Goal: Use online tool/utility: Use online tool/utility

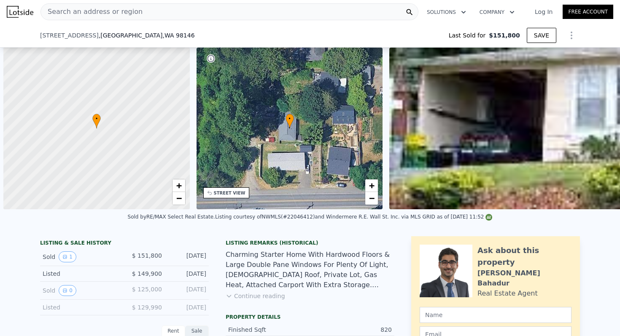
scroll to position [0, 508]
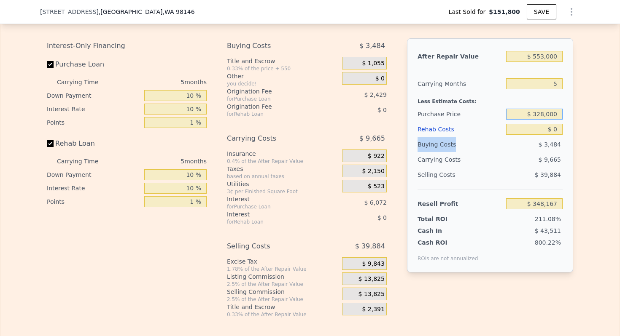
click at [543, 113] on input "$ 328,000" at bounding box center [534, 114] width 56 height 11
type input "$ 469,000"
click at [554, 130] on input "$ 0" at bounding box center [534, 129] width 56 height 11
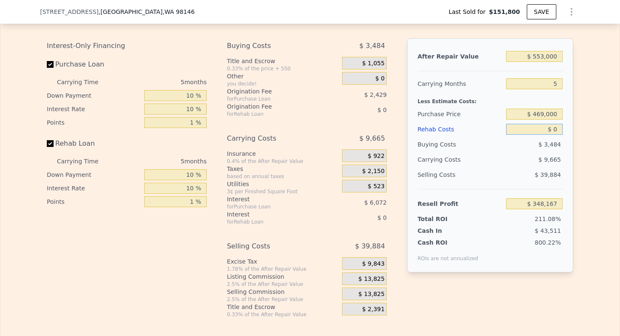
type input "$ 12,145"
click at [554, 130] on input "$ 0" at bounding box center [534, 129] width 56 height 11
type input "$ 1"
type input "$ 12,144"
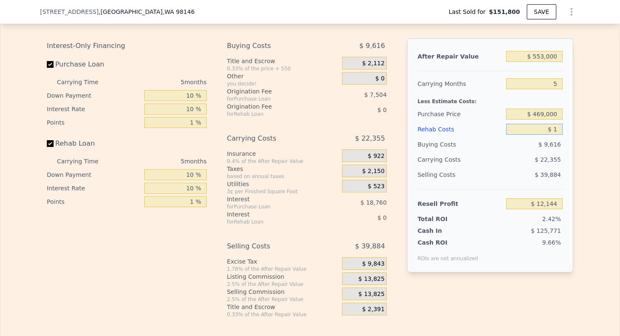
type input "$ 13"
type input "$ 12,132"
type input "$ 130"
type input "$ 12,008"
type input "$ 1,300"
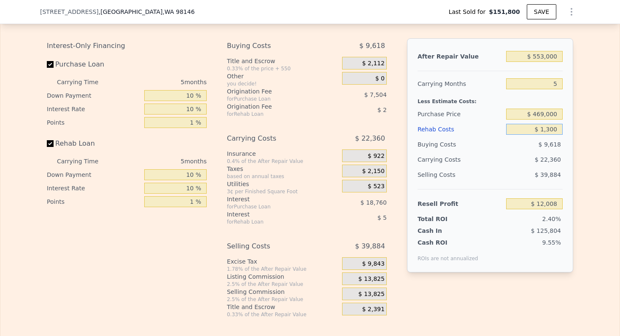
type input "$ 10,774"
type input "$ 13,000"
type input "-$ 1,583"
type input "$ 130,000"
type input "-$ 125,135"
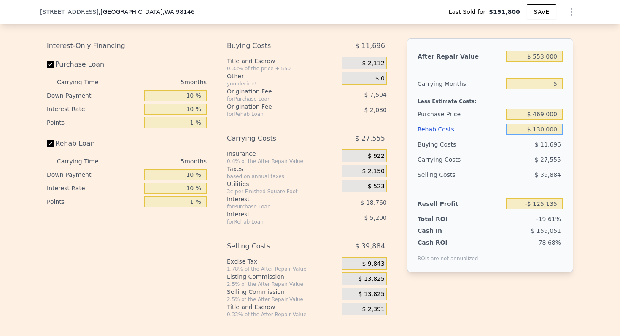
type input "$ 130,000"
click at [557, 84] on input "5" at bounding box center [534, 83] width 56 height 11
type input "4"
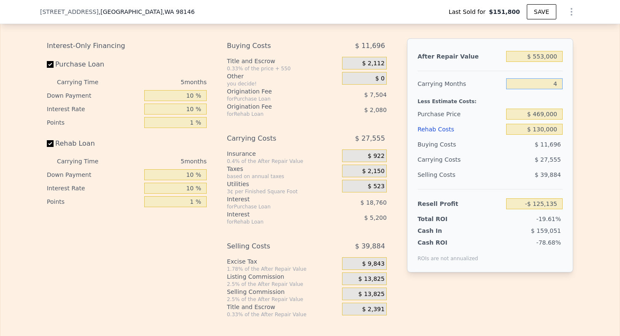
type input "-$ 119,623"
type input "4"
click at [546, 57] on input "$ 553,000" at bounding box center [534, 56] width 56 height 11
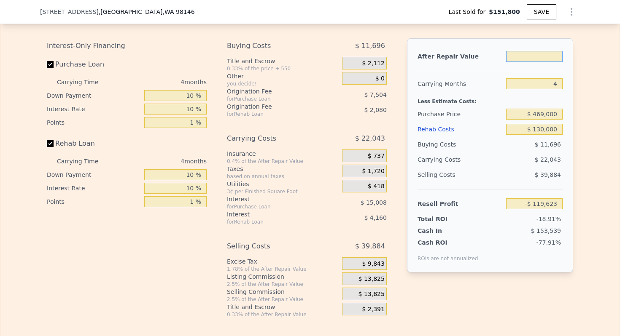
type input "$ 8"
type input "-$ 632,544"
type input "$ 83"
type input "-$ 632,474"
type input "$ 83,000"
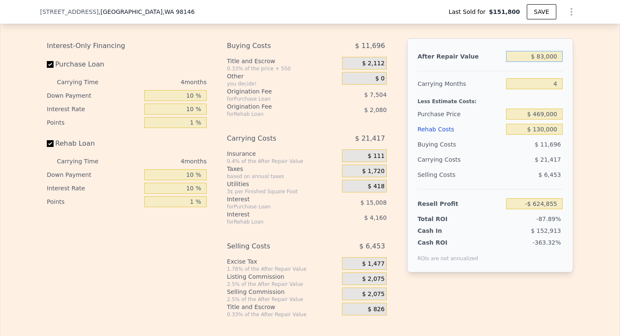
type input "-$ 555,566"
type input "$ 830,000"
type input "$ 137,303"
type input "$ 830,000"
click at [372, 280] on span "$ 20,750" at bounding box center [371, 280] width 26 height 8
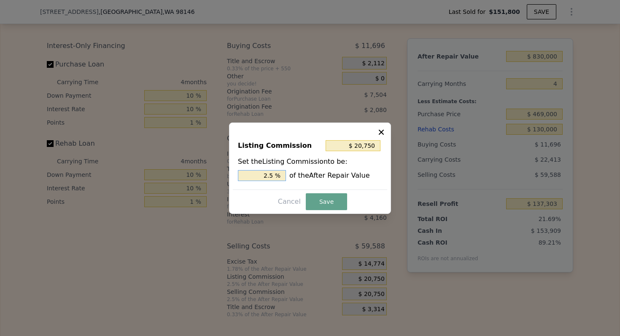
click at [266, 175] on input "2.5 %" at bounding box center [262, 175] width 48 height 11
type input "$ 8,300"
type input "1. %"
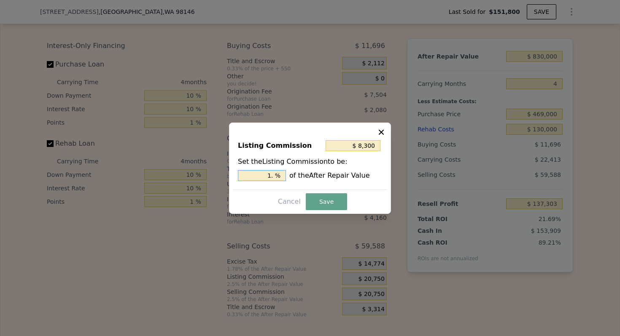
type input "$ 12,450"
type input "1.5 %"
click at [324, 198] on button "Save" at bounding box center [326, 201] width 41 height 17
type input "$ 145,603"
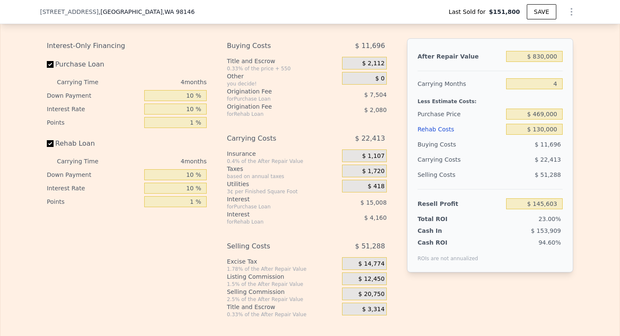
click at [458, 107] on div "Purchase Price" at bounding box center [459, 114] width 85 height 15
click at [551, 58] on input "$ 830,000" at bounding box center [534, 56] width 56 height 11
type input "$ 5,530,008"
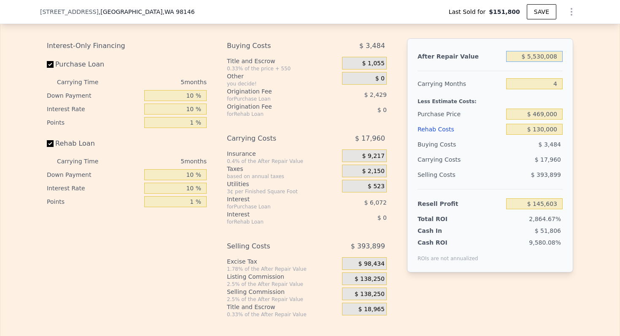
type input "5"
type input "$ 0"
type input "$ 4,962,865"
type input "$ 553,000,850"
type input "$ 512,579,655"
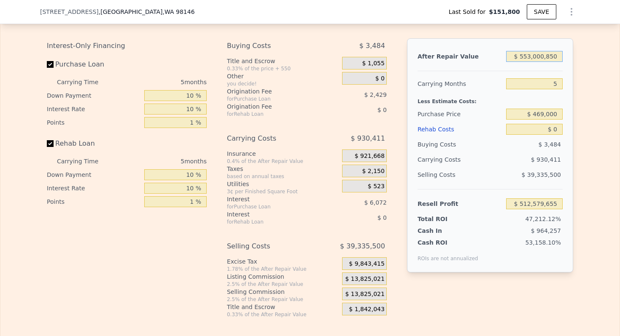
type input "$ 5,530,008,500"
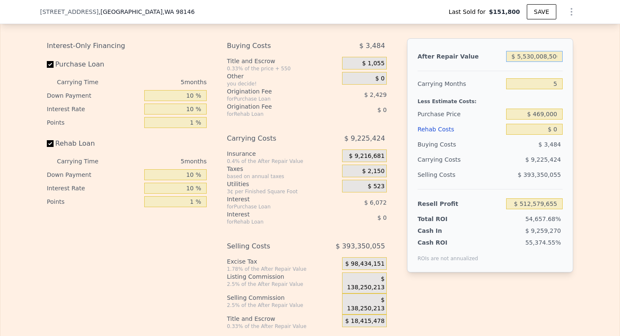
type input "$ 5,127,277,737"
type input "$ 55,300,085,000"
type input "$ 51,274,258,569"
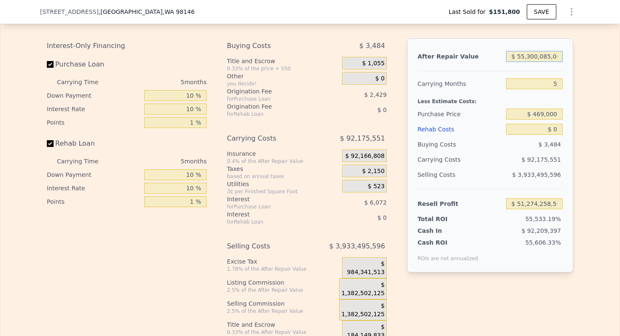
scroll to position [0, 3]
click at [551, 58] on input "$ 55,300,085,000" at bounding box center [534, 56] width 56 height 11
type input "$ 8"
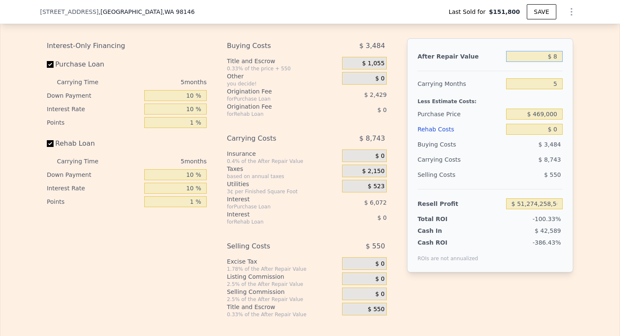
type input "-$ 164,569"
type input "$ 85"
type input "-$ 164,498"
type input "$ 850"
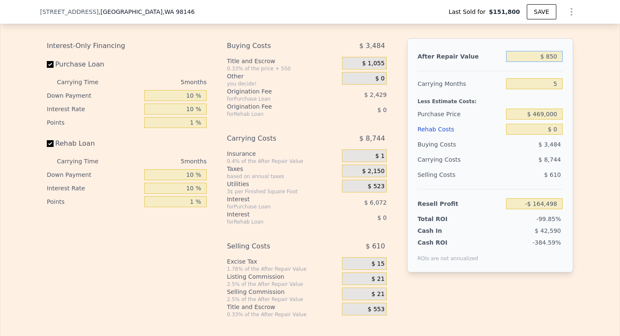
type input "-$ 163,788"
type input "$ 8,500"
type input "-$ 156,696"
type input "$ 85,000"
type input "-$ 85,765"
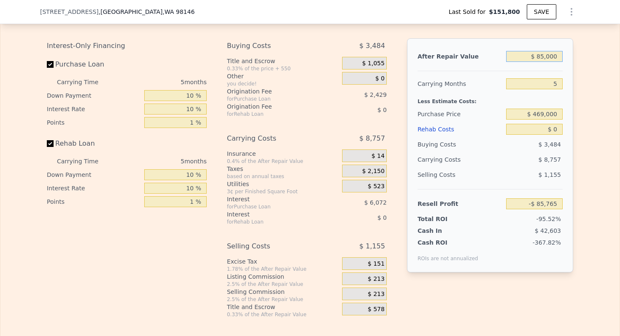
type input "$ 850,000"
type input "$ 623,545"
type input "$ 850,000"
click at [447, 97] on div "Less Estimate Costs:" at bounding box center [489, 98] width 145 height 15
click at [554, 129] on input "$ 0" at bounding box center [534, 129] width 56 height 11
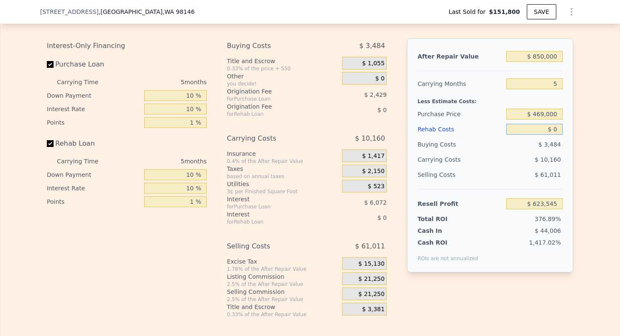
click at [554, 129] on input "$ 0" at bounding box center [534, 129] width 56 height 11
type input "$ 1"
type input "$ 623,544"
type input "$ 13"
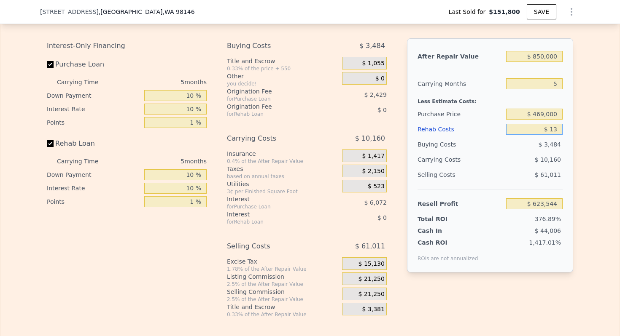
type input "$ 623,532"
type input "$ 130"
type input "$ 623,408"
type input "$ 1,300"
type input "$ 622,174"
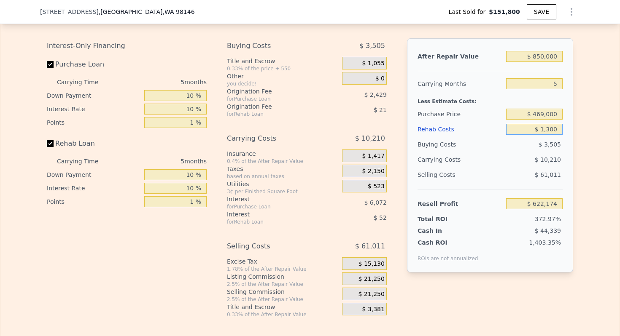
type input "$ 13,000"
type input "$ 609,817"
type input "$ 130,000"
type input "$ 486,265"
type input "$ 130,000"
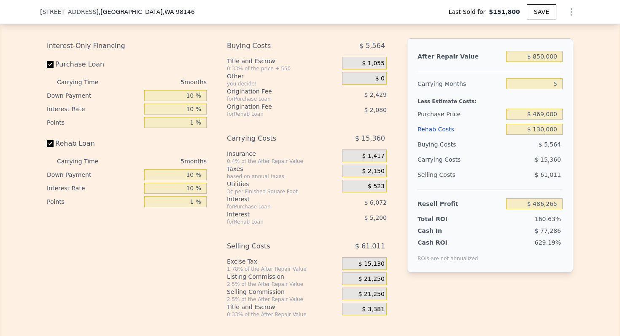
click at [451, 104] on div "Less Estimate Costs:" at bounding box center [489, 98] width 145 height 15
click at [548, 116] on input "$ 469,000" at bounding box center [534, 114] width 56 height 11
type input "$ 469,000"
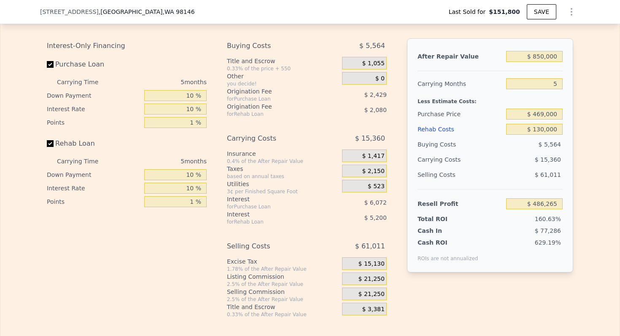
click at [447, 99] on div "Less Estimate Costs:" at bounding box center [489, 98] width 145 height 15
type input "$ 150,243"
click at [378, 280] on span "$ 21,250" at bounding box center [371, 280] width 26 height 8
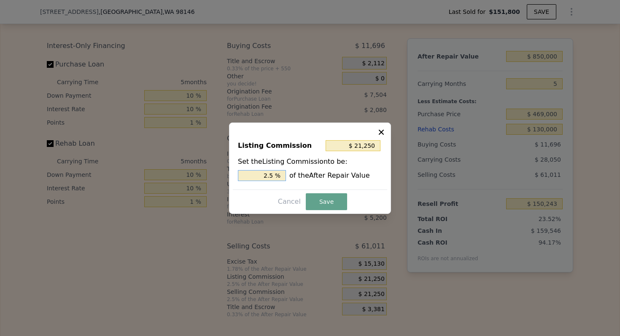
click at [268, 174] on input "2.5 %" at bounding box center [262, 175] width 48 height 11
type input "$ 8,500"
type input "1. %"
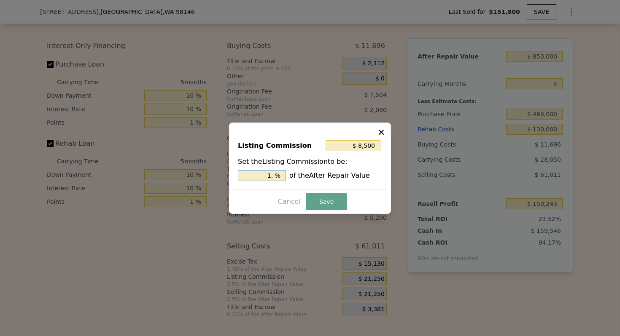
type input "$ 12,750"
type input "1.5 %"
click at [333, 206] on button "Save" at bounding box center [326, 201] width 41 height 17
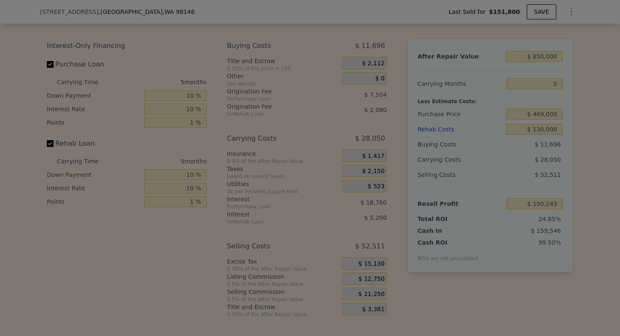
type input "$ 158,743"
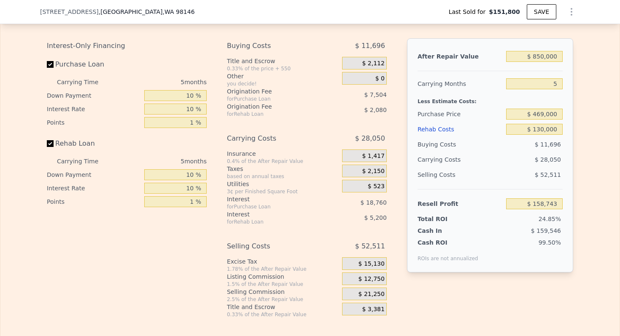
click at [451, 165] on div "Carrying Costs" at bounding box center [443, 159] width 53 height 15
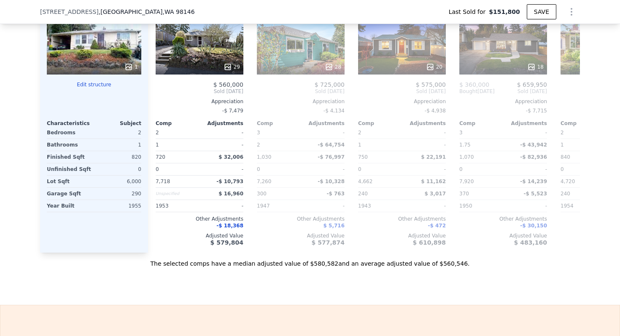
type input "$ 553,000"
type input "$ 0"
type input "$ 348,167"
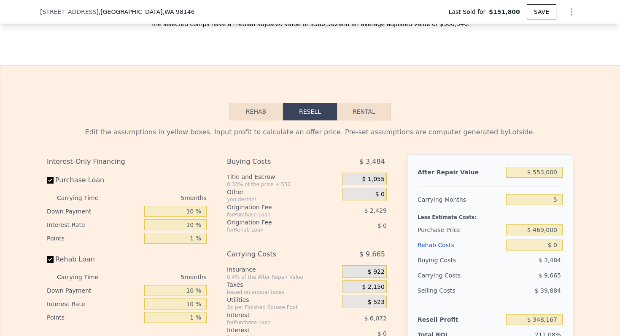
scroll to position [1238, 0]
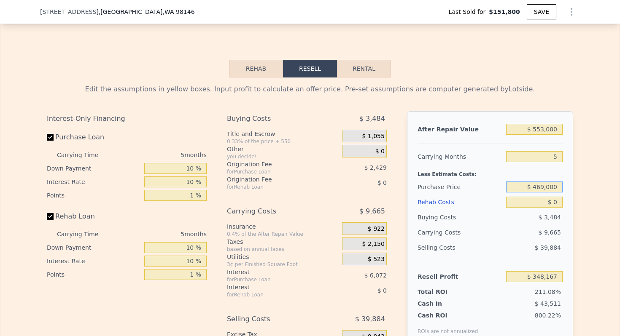
click at [543, 189] on input "$ 469,000" at bounding box center [534, 187] width 56 height 11
type input "$ 260,000"
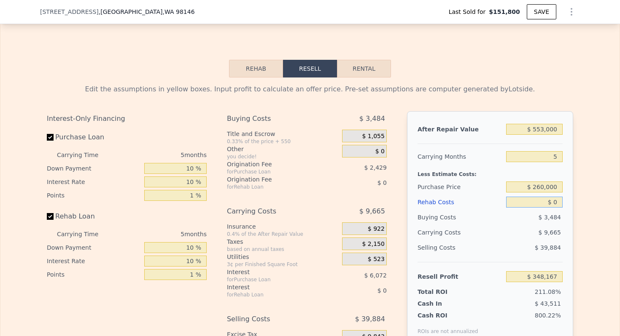
click at [553, 202] on input "$ 0" at bounding box center [534, 202] width 56 height 11
type input "$ 233,545"
click at [553, 202] on input "$ 0" at bounding box center [534, 202] width 56 height 11
type input "$ 1"
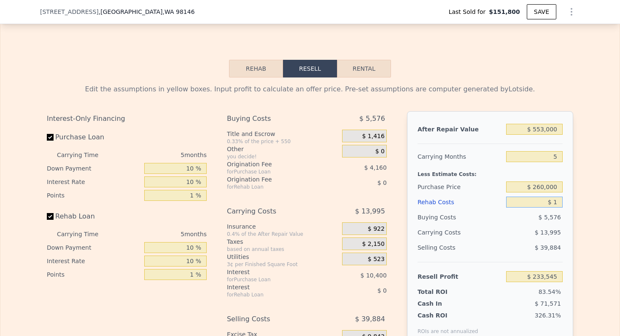
type input "$ 233,544"
type input "$ 10"
type input "$ 233,535"
type input "$ 100"
type input "$ 233,438"
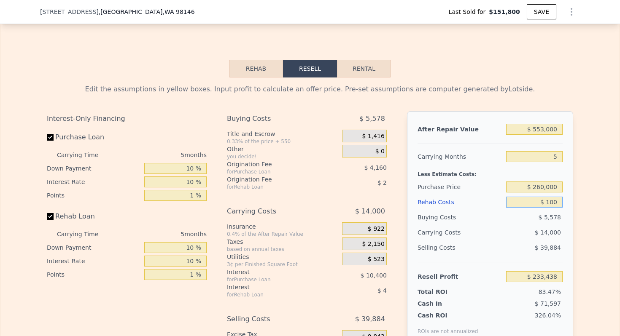
type input "$ 1,000"
type input "$ 232,489"
type input "$ 10,000"
type input "$ 222,985"
type input "$ 100,000"
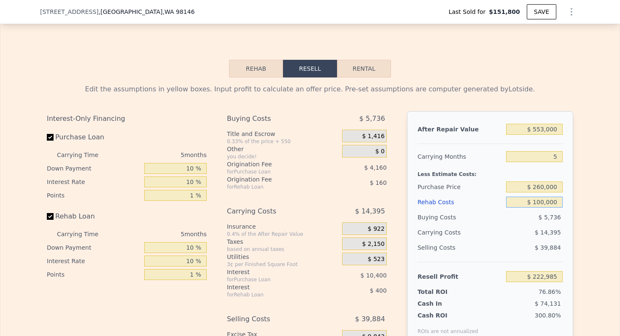
type input "$ 127,945"
type input "$ 100,000"
click at [552, 158] on input "5" at bounding box center [534, 156] width 56 height 11
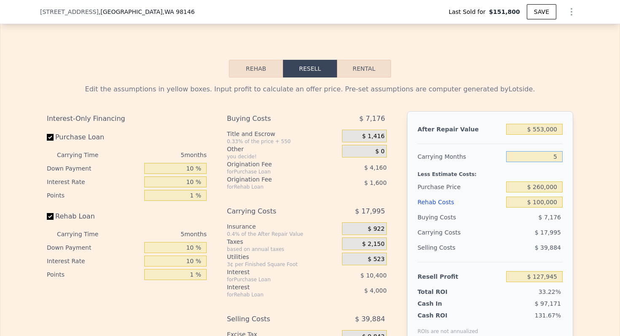
type input "4"
type input "$ 131,545"
type input "4"
click at [547, 128] on input "$ 553,000" at bounding box center [534, 129] width 56 height 11
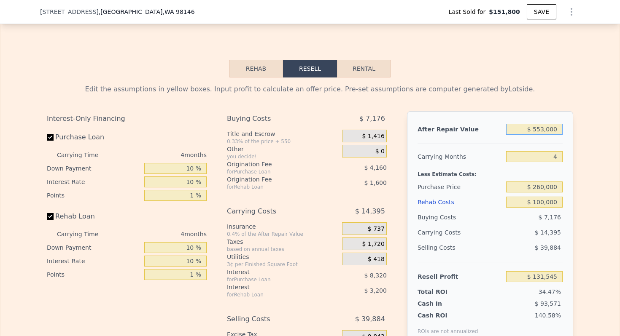
click at [547, 128] on input "$ 553,000" at bounding box center [534, 129] width 56 height 11
type input "$ 440"
type input "-$ 380,976"
type input "$ 4,400"
type input "-$ 377,303"
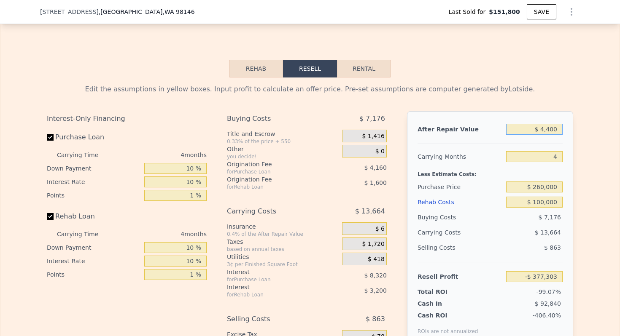
type input "$ 44,000"
type input "-$ 340,573"
type input "$ 440,000"
type input "$ 26,732"
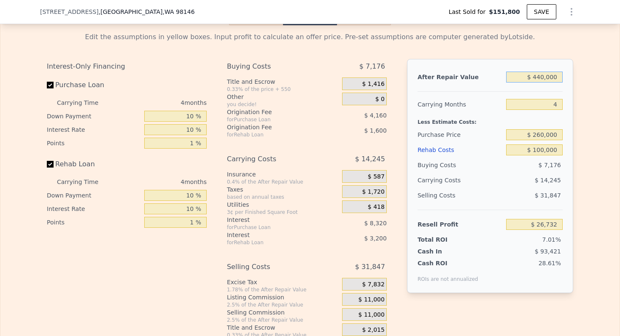
type input "$ 440,000"
click at [372, 297] on span "$ 11,000" at bounding box center [371, 300] width 26 height 8
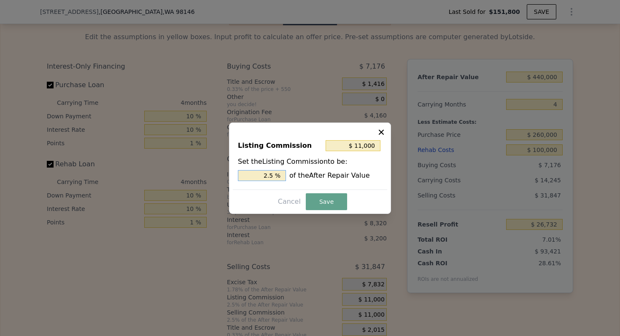
click at [261, 171] on input "2.5 %" at bounding box center [262, 175] width 48 height 11
type input "$ 0"
type input "0 %"
click at [334, 202] on button "Save" at bounding box center [326, 201] width 41 height 17
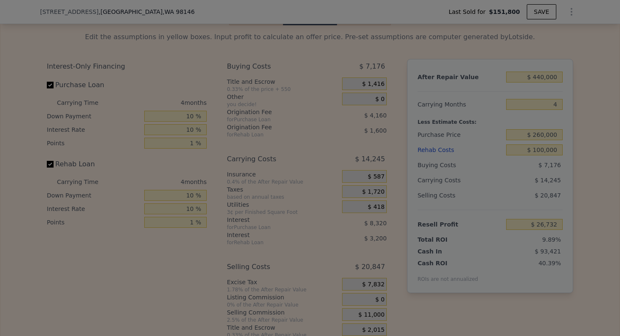
type input "$ 37,732"
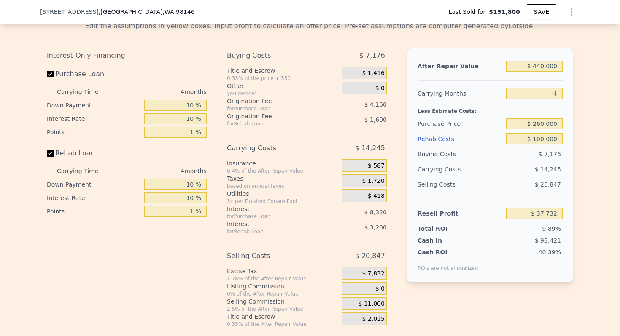
scroll to position [1294, 0]
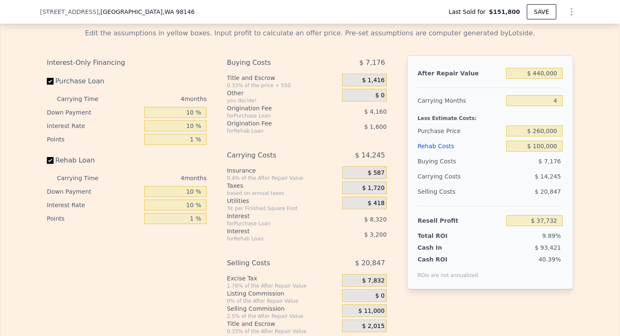
type input "$ 553,000"
type input "5"
type input "$ 0"
type input "$ 348,167"
click at [535, 132] on input "$ 260,000" at bounding box center [534, 131] width 56 height 11
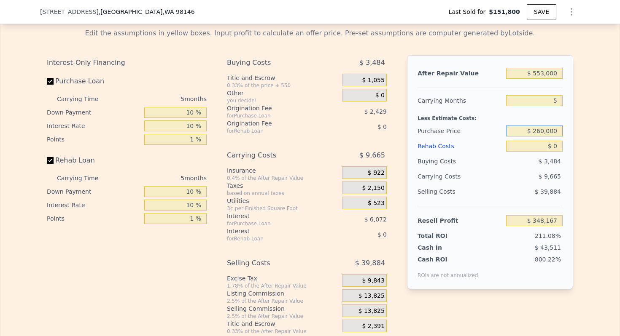
click at [535, 132] on input "$ 260,000" at bounding box center [534, 131] width 56 height 11
type input "$ 340,000"
click at [555, 147] on input "$ 0" at bounding box center [534, 146] width 56 height 11
type input "$ 148,799"
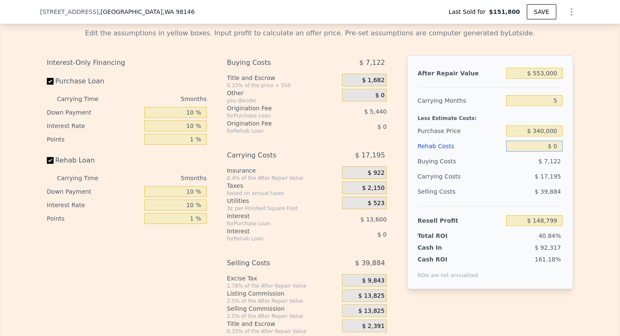
click at [555, 147] on input "$ 0" at bounding box center [534, 146] width 56 height 11
type input "$ 6"
type input "$ 148,793"
type input "$ 60"
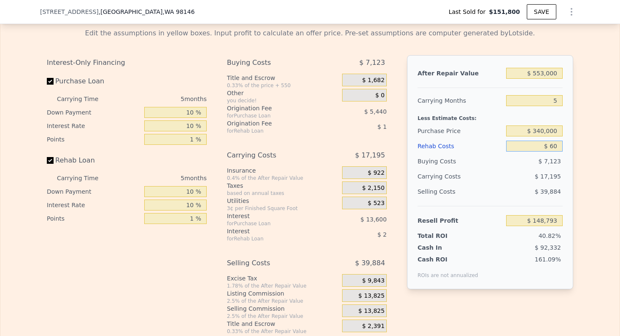
type input "$ 148,738"
type input "$ 600"
type input "$ 148,164"
type input "$ 6,000"
type input "$ 142,463"
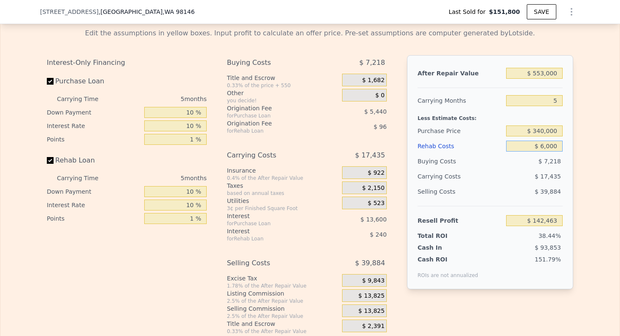
type input "$ 600"
type input "$ 148,164"
type input "$ 60"
type input "$ 148,738"
type input "$ 6"
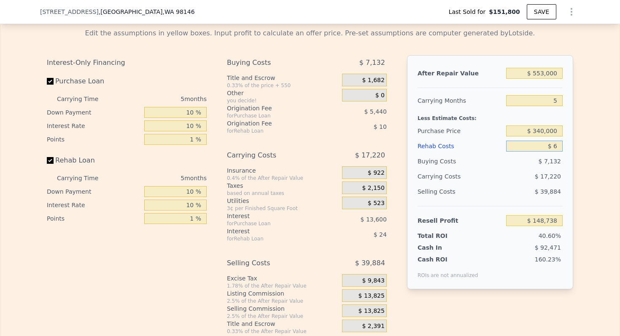
type input "$ 148,793"
type input "$ 5"
type input "$ 148,794"
type input "$ 55"
type input "$ 148,743"
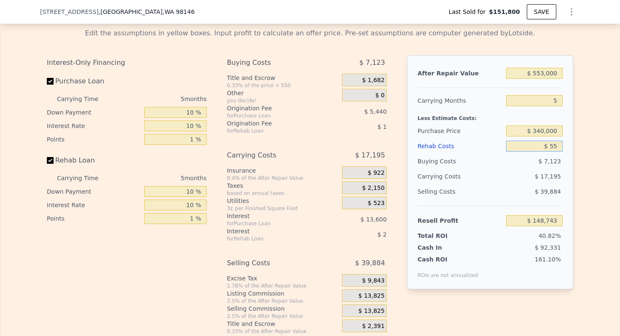
type input "$ 550"
type input "$ 148,220"
type input "$ 5,500"
type input "$ 142,991"
type input "$ 55,000"
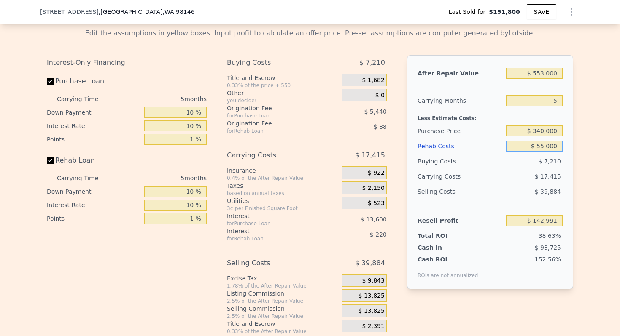
type input "$ 90,719"
type input "$ 55,000"
click at [553, 102] on input "5" at bounding box center [534, 100] width 56 height 11
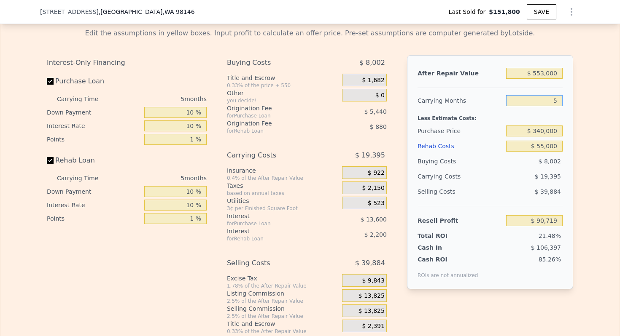
type input "4"
type input "$ 94,599"
type input "4"
click at [372, 296] on span "$ 13,825" at bounding box center [371, 297] width 26 height 8
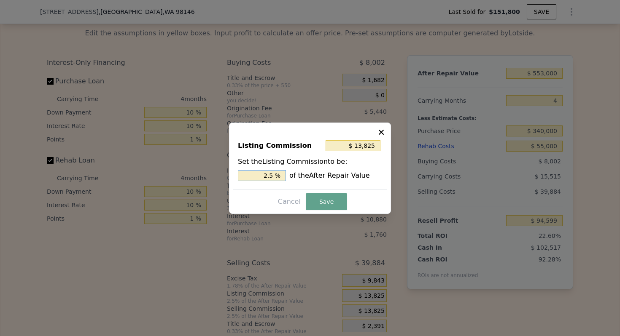
click at [268, 175] on input "2.5 %" at bounding box center [262, 175] width 48 height 11
type input "$ 5,530"
type input "1. %"
type input "$ 8,295"
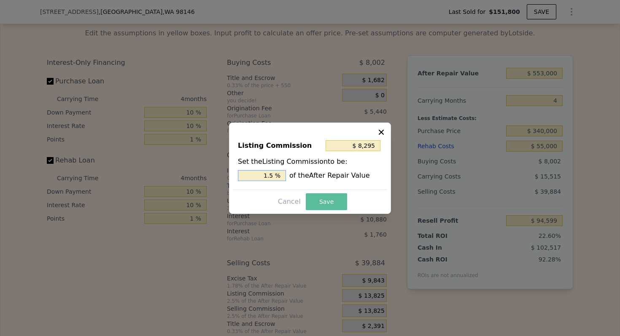
type input "1.5 %"
click at [327, 204] on button "Save" at bounding box center [326, 201] width 41 height 17
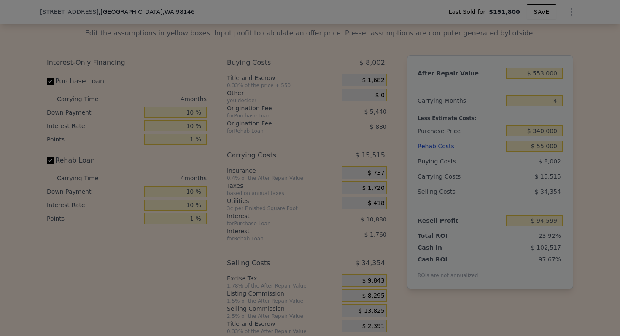
type input "$ 100,129"
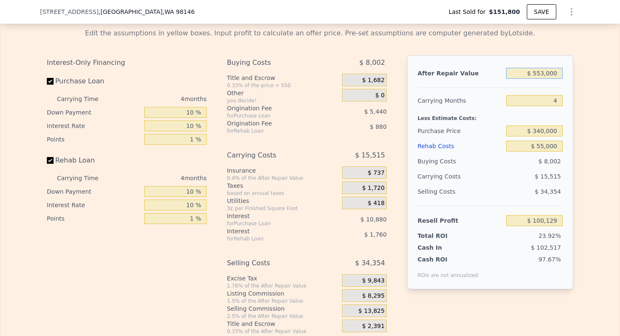
click at [545, 71] on input "$ 553,000" at bounding box center [534, 73] width 56 height 11
type input "$ 5"
type input "-$ 418,325"
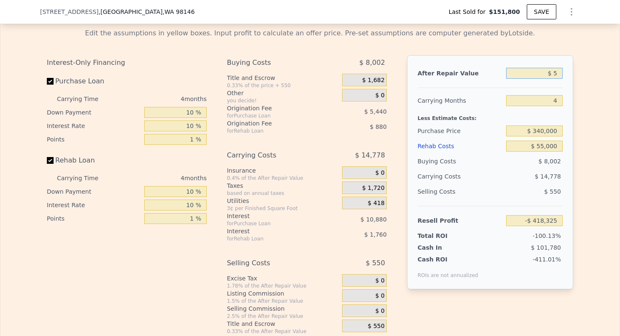
type input "$ 54"
type input "-$ 418,279"
type input "$ 545"
type input "-$ 417,820"
type input "$ 5,450"
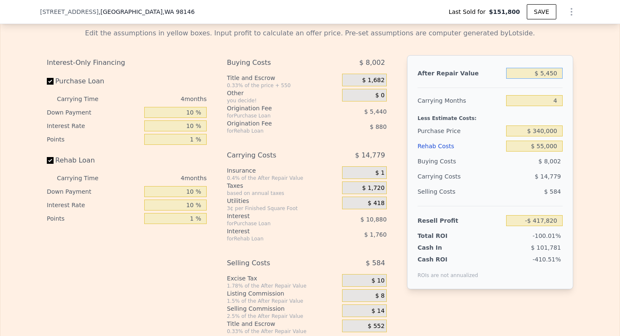
type input "-$ 413,220"
type input "$ 54,500"
type input "-$ 367,235"
type input "$ 545,000"
type input "$ 92,627"
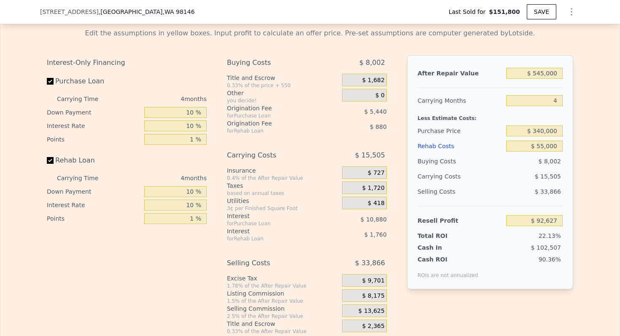
click at [469, 81] on div "After Repair Value" at bounding box center [459, 73] width 85 height 15
type input "$ 553,000"
type input "5"
type input "$ 0"
type input "$ 348,167"
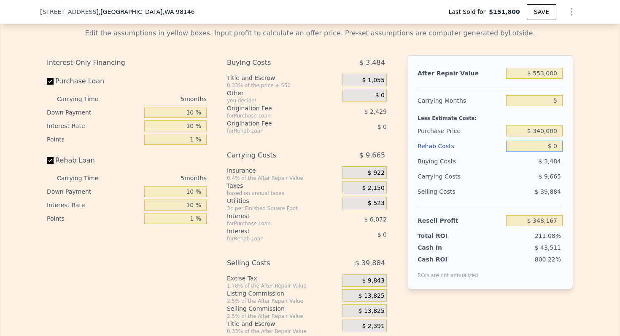
click at [558, 146] on input "$ 0" at bounding box center [534, 146] width 56 height 11
type input "$ 55"
type input "$ 348,111"
type input "$ 550"
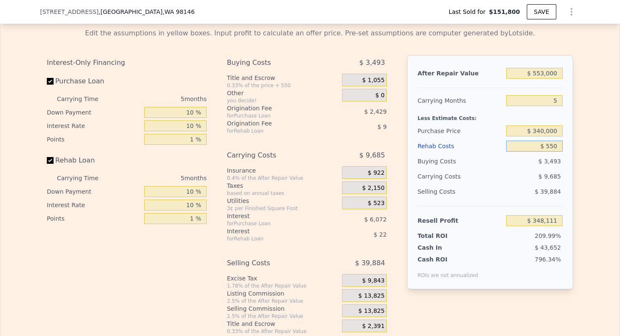
type input "$ 347,588"
type input "$ 5,500"
type input "$ 342,359"
type input "$ 55,000"
type input "$ 290,087"
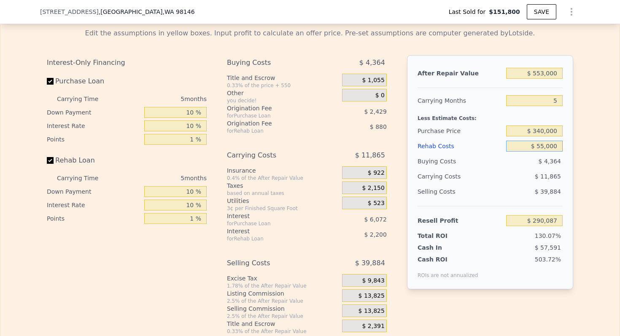
type input "$ 55,000"
click at [450, 114] on div "Less Estimate Costs:" at bounding box center [489, 115] width 145 height 15
click at [543, 73] on input "$ 553,000" at bounding box center [534, 73] width 56 height 11
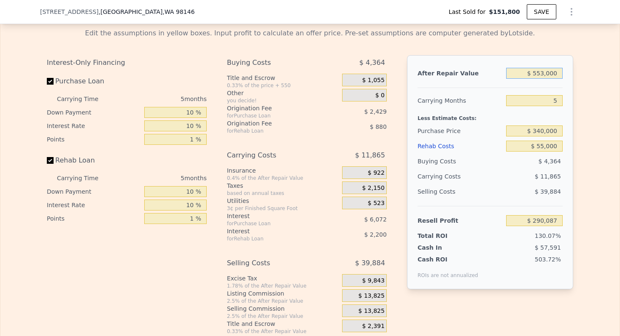
type input "$ 5"
type input "-$ 222,652"
type input "$ 54"
type input "-$ 222,606"
type input "$ 5,400"
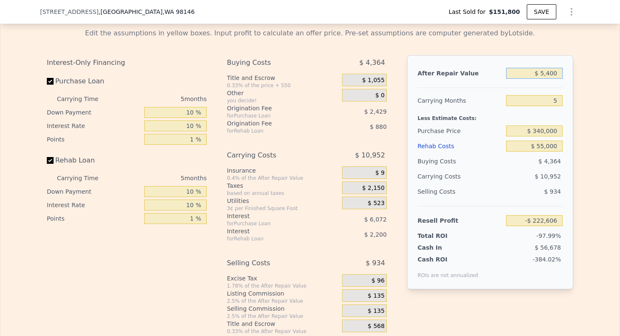
type input "-$ 217,650"
type input "$ 54,000"
type input "-$ 172,588"
type input "$ 540,000"
type input "$ 278,033"
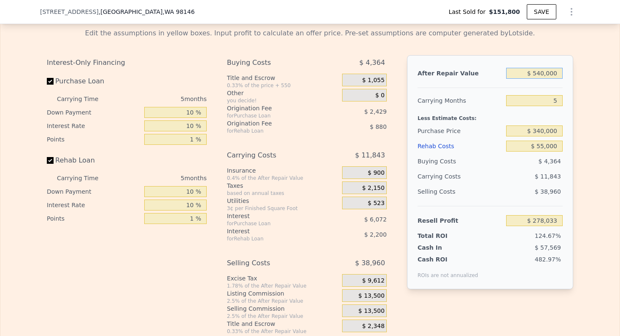
type input "$ 540,000"
click at [467, 99] on div "Carrying Months" at bounding box center [459, 100] width 85 height 15
click at [553, 99] on input "5" at bounding box center [534, 100] width 56 height 11
type input "4"
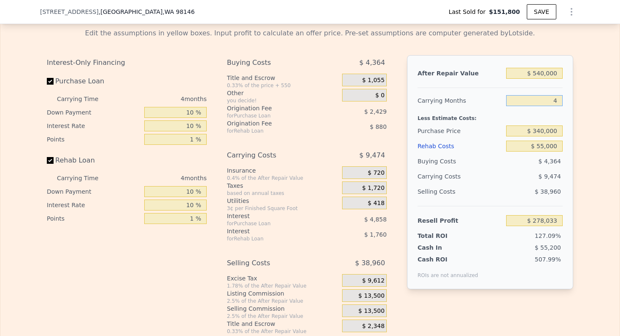
type input "$ 280,402"
click at [473, 98] on div "Carrying Months" at bounding box center [459, 100] width 85 height 15
click at [553, 105] on input "4" at bounding box center [534, 100] width 56 height 11
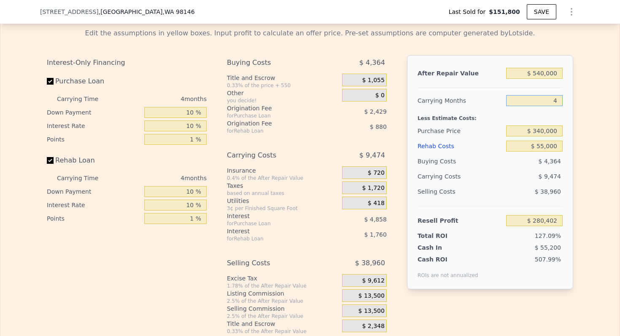
type input "3"
type input "$ 282,770"
type input "3"
click at [471, 86] on div at bounding box center [489, 84] width 145 height 7
click at [545, 132] on input "$ 340,000" at bounding box center [534, 131] width 56 height 11
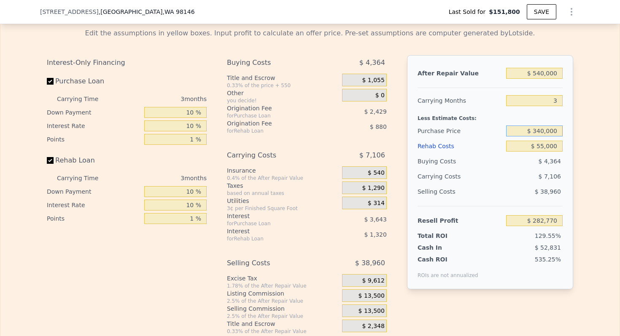
click at [545, 132] on input "$ 340,000" at bounding box center [534, 131] width 56 height 11
type input "$ 340,000"
click at [450, 114] on div "Less Estimate Costs:" at bounding box center [489, 115] width 145 height 15
type input "$ 86,414"
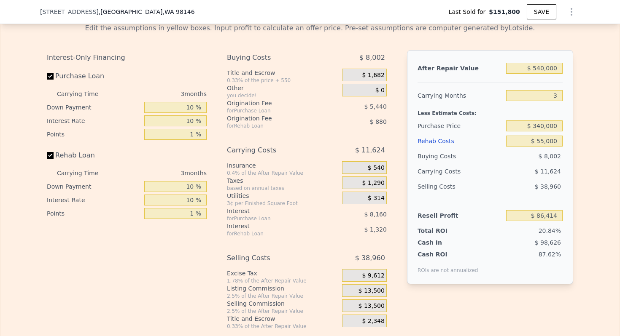
scroll to position [1300, 0]
click at [371, 293] on span "$ 13,500" at bounding box center [371, 291] width 26 height 8
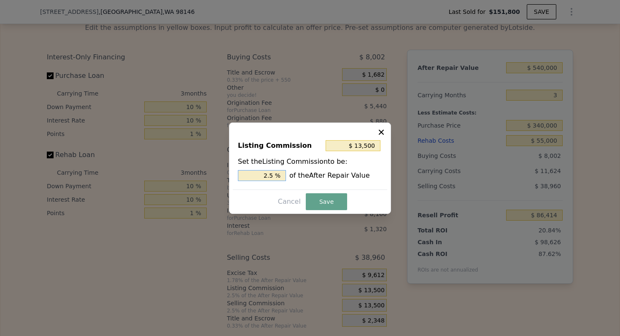
click at [266, 175] on input "2.5 %" at bounding box center [262, 175] width 48 height 11
type input "$ 5,400"
type input "1. %"
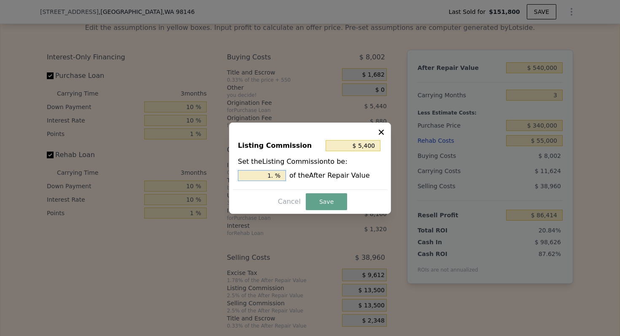
type input "$ 8,100"
type input "1.5 %"
click at [323, 203] on button "Save" at bounding box center [326, 201] width 41 height 17
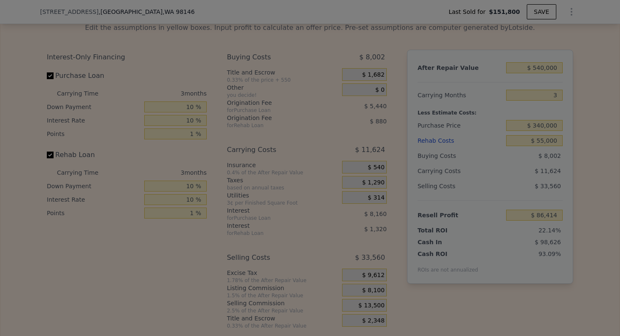
type input "$ 91,814"
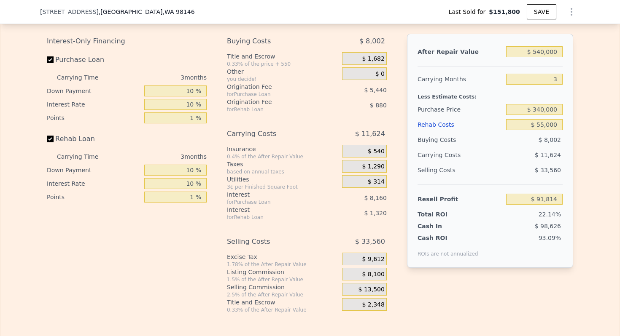
scroll to position [1310, 0]
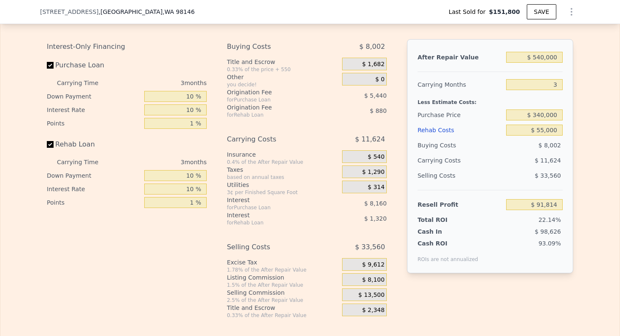
click at [441, 172] on div "Selling Costs" at bounding box center [459, 175] width 85 height 15
click at [557, 83] on input "3" at bounding box center [534, 84] width 56 height 11
type input "4"
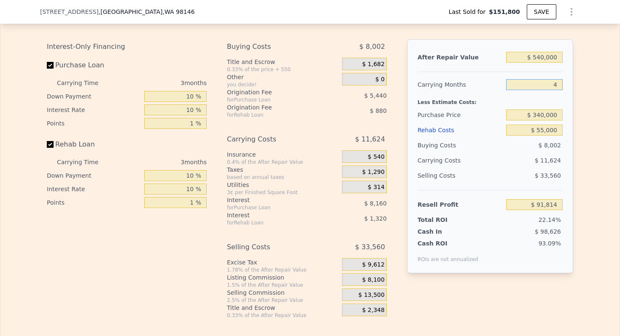
type input "$ 87,940"
type input "4"
click at [435, 94] on div "Less Estimate Costs:" at bounding box center [489, 99] width 145 height 15
type input "$ 553,000"
type input "5"
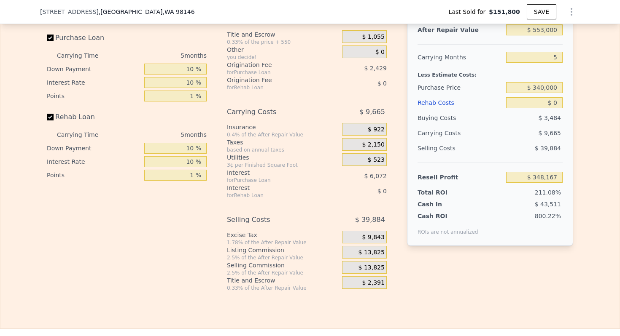
scroll to position [1337, 0]
click at [249, 163] on div "3¢ per Finished Square Foot" at bounding box center [283, 166] width 112 height 7
click at [248, 168] on div "3¢ per Finished Square Foot" at bounding box center [283, 166] width 112 height 7
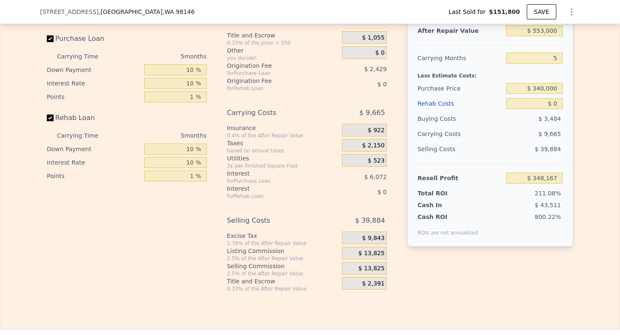
click at [241, 180] on div "for Purchase Loan" at bounding box center [274, 181] width 94 height 7
click at [243, 201] on div "Buying Costs $ 3,484 Title and Escrow 0.33% of the price + 550 $ 1,055 Other yo…" at bounding box center [307, 153] width 160 height 280
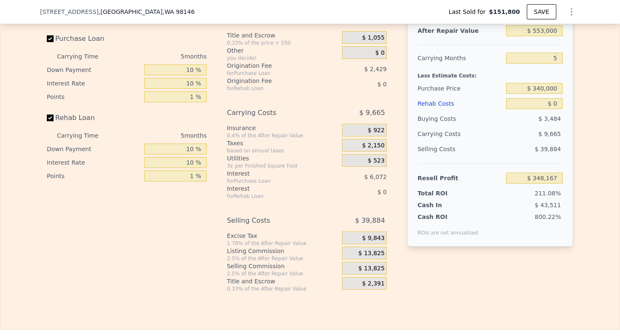
click at [249, 196] on div "for Rehab Loan" at bounding box center [274, 196] width 94 height 7
click at [252, 183] on div "for Purchase Loan" at bounding box center [274, 181] width 94 height 7
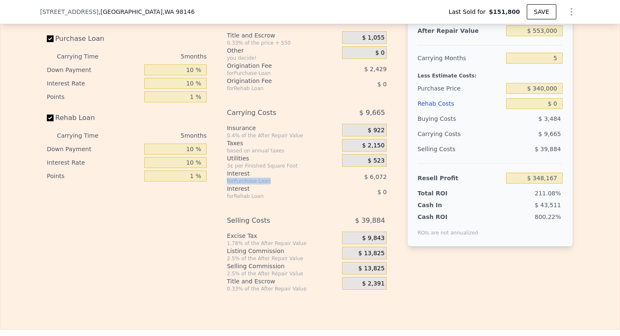
click at [252, 183] on div "for Purchase Loan" at bounding box center [274, 181] width 94 height 7
click at [255, 166] on div "3¢ per Finished Square Foot" at bounding box center [283, 166] width 112 height 7
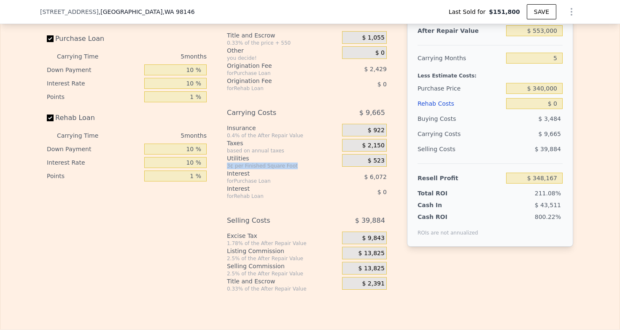
click at [255, 166] on div "3¢ per Finished Square Foot" at bounding box center [283, 166] width 112 height 7
click at [254, 151] on div "based on annual taxes" at bounding box center [283, 151] width 112 height 7
click at [255, 140] on div "Taxes" at bounding box center [283, 143] width 112 height 8
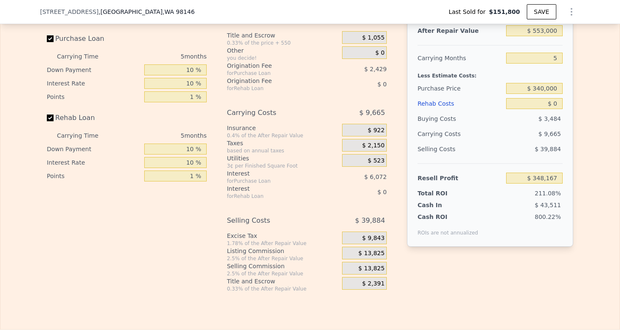
click at [258, 139] on div "0.4% of the After Repair Value" at bounding box center [283, 135] width 112 height 7
